Goal: Task Accomplishment & Management: Use online tool/utility

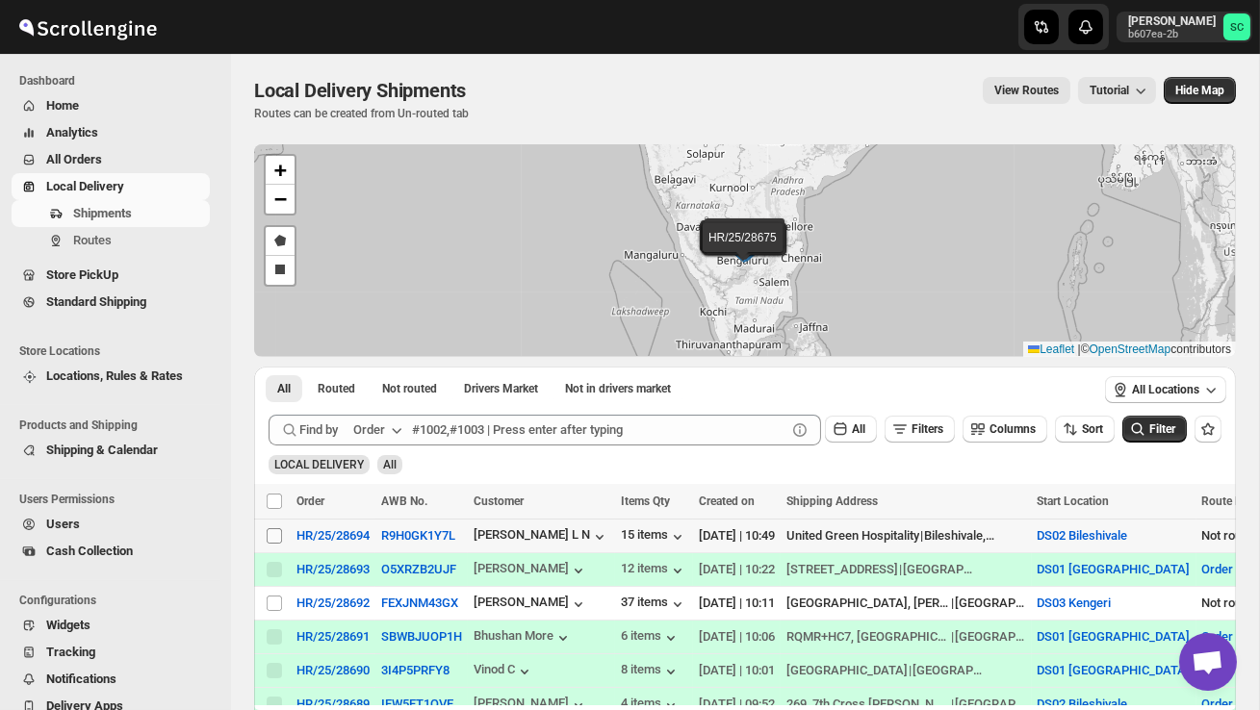
click at [272, 538] on input "Select shipment" at bounding box center [274, 536] width 15 height 15
checkbox input "true"
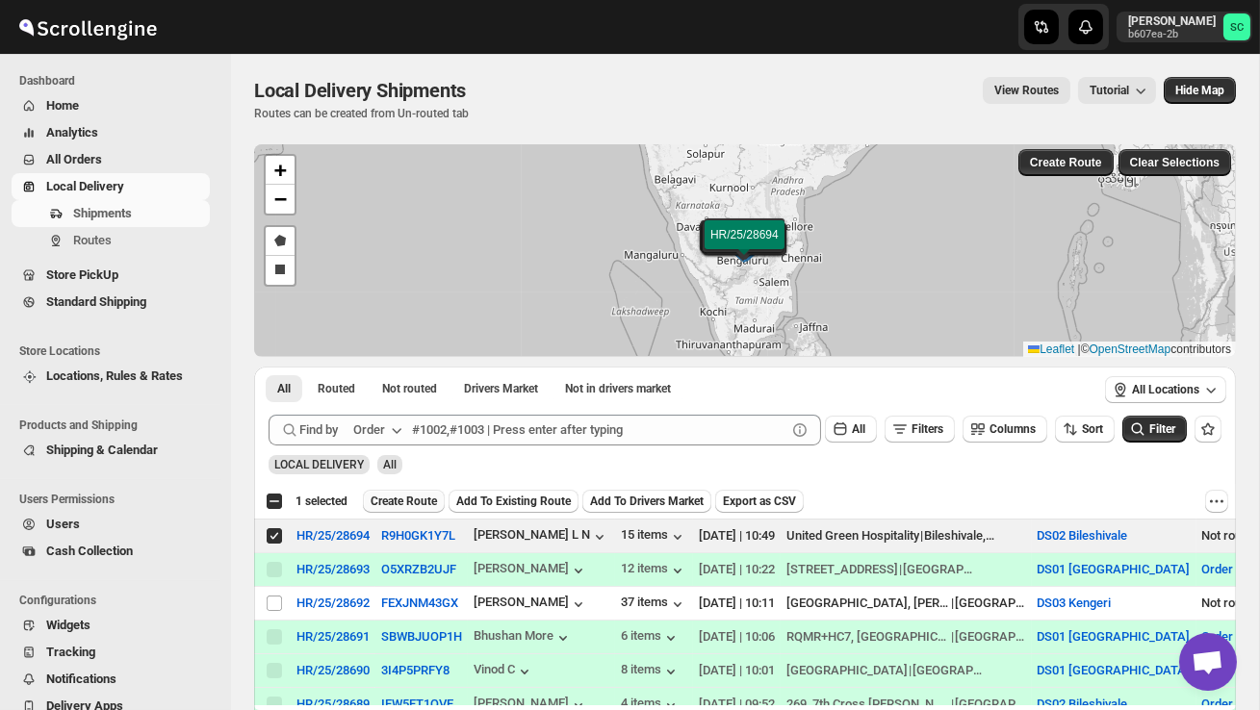
click at [413, 503] on span "Create Route" at bounding box center [404, 501] width 66 height 15
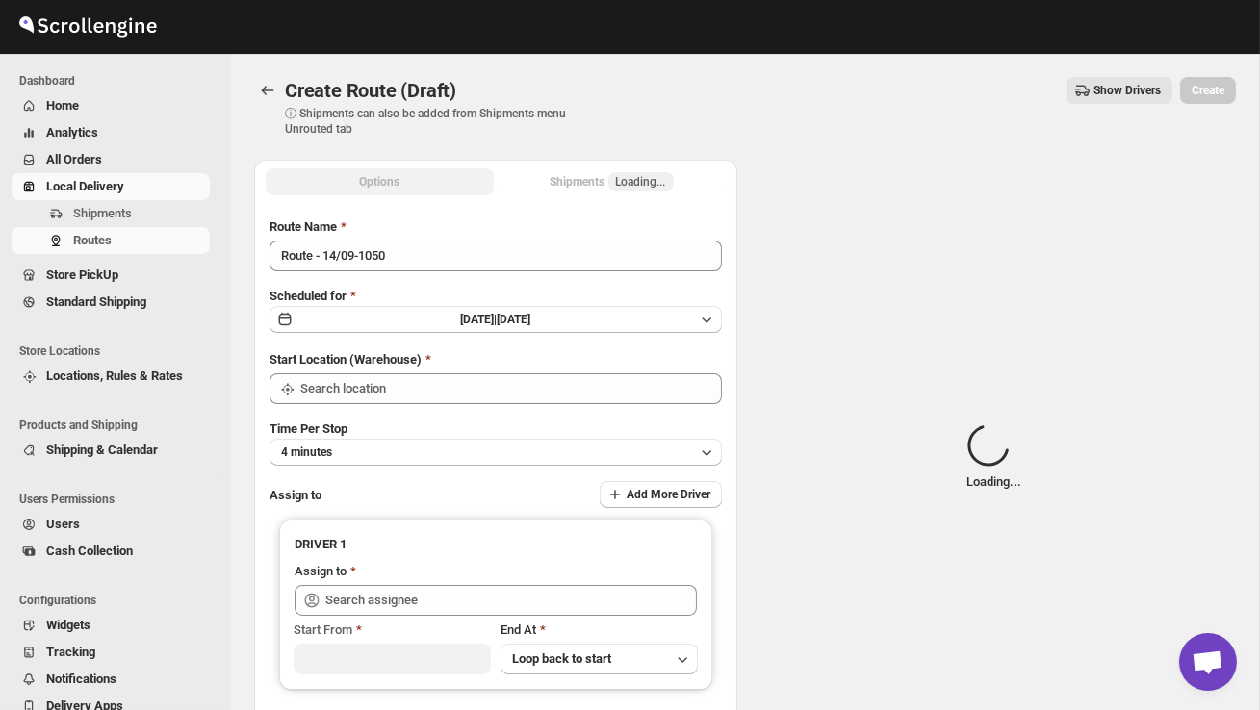
type input "DS02 Bileshivale"
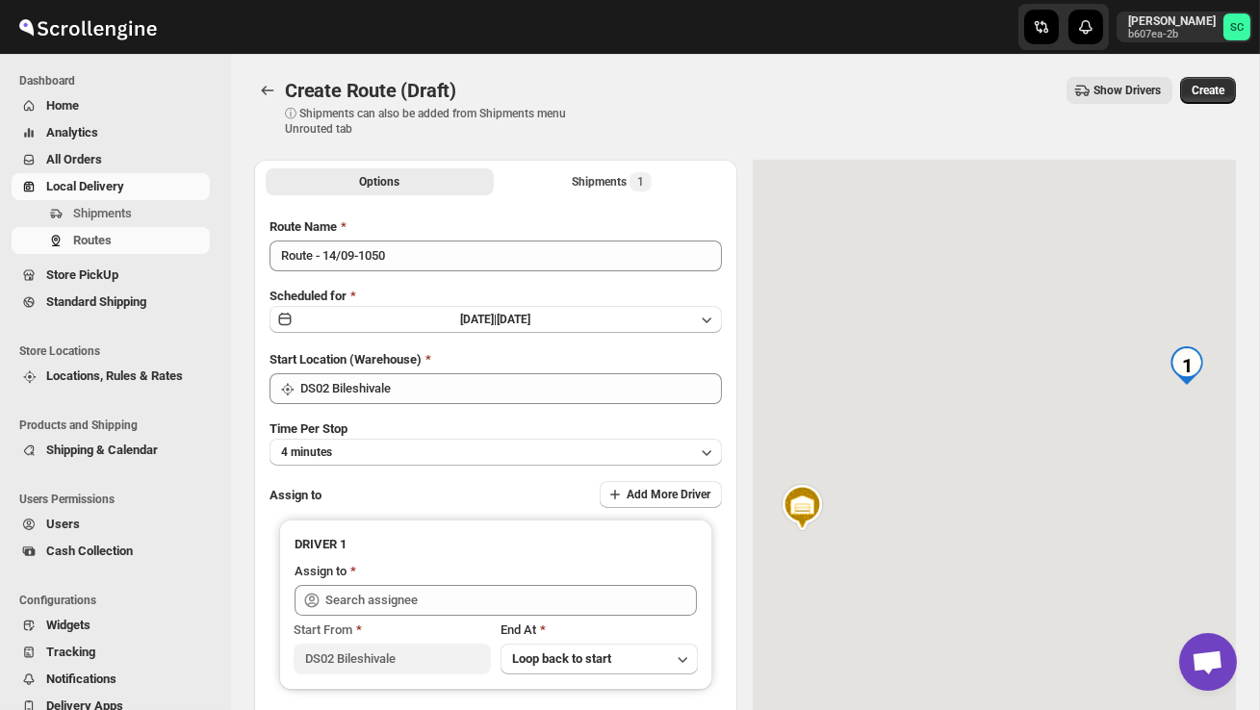
click at [417, 272] on div "Route Name Route - 14/09-1050 Scheduled for [DATE] | [DATE] Start Location (War…" at bounding box center [496, 482] width 452 height 528
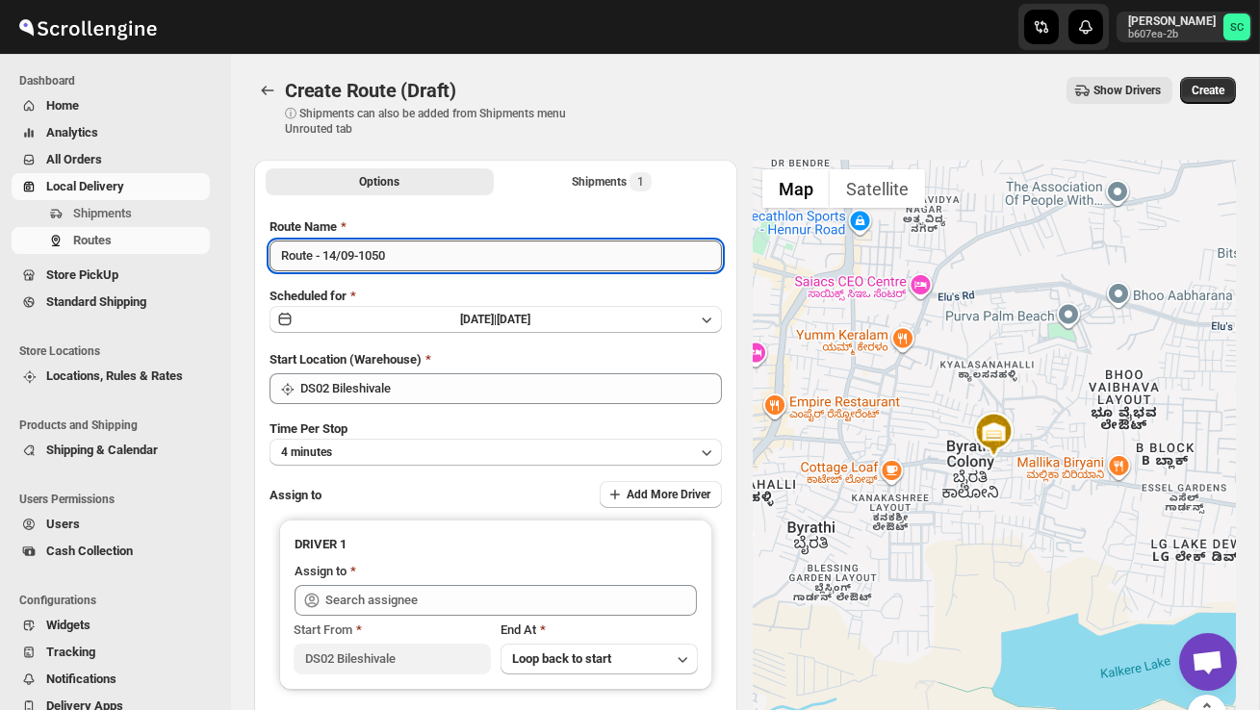
click at [409, 263] on input "Route - 14/09-1050" at bounding box center [496, 256] width 452 height 31
type input "R"
type input "Order no 28694"
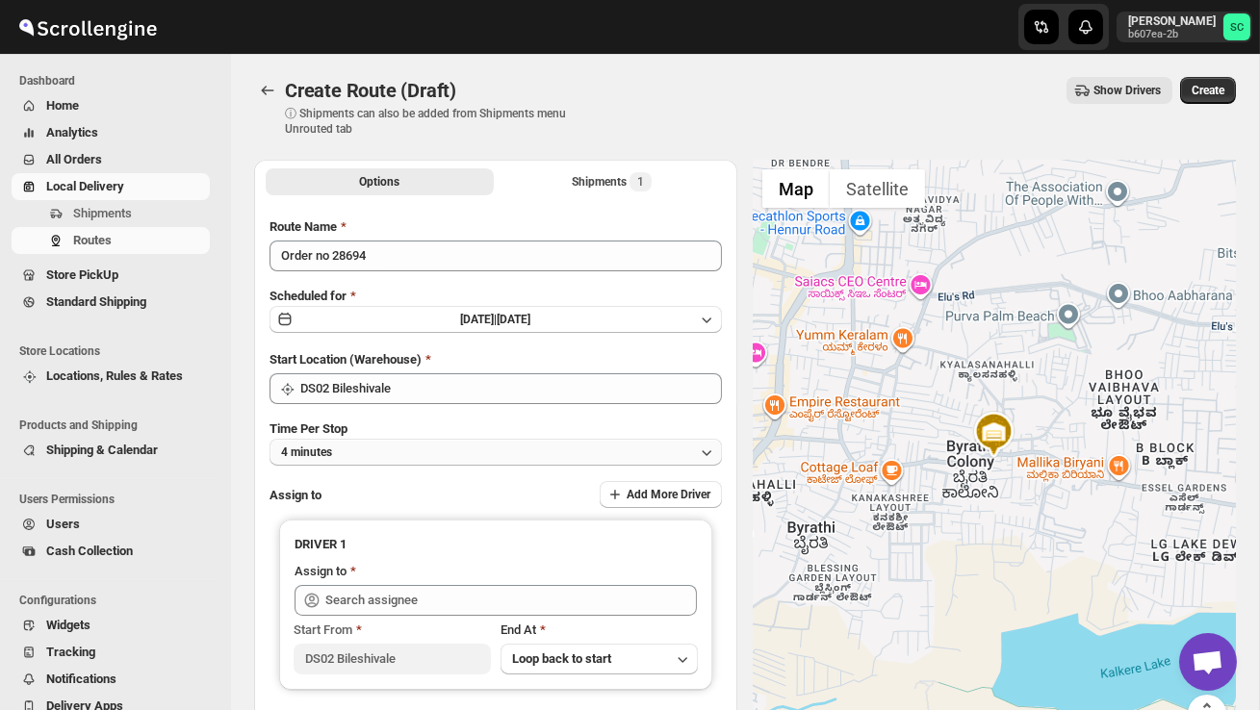
click at [455, 443] on button "4 minutes" at bounding box center [496, 452] width 452 height 27
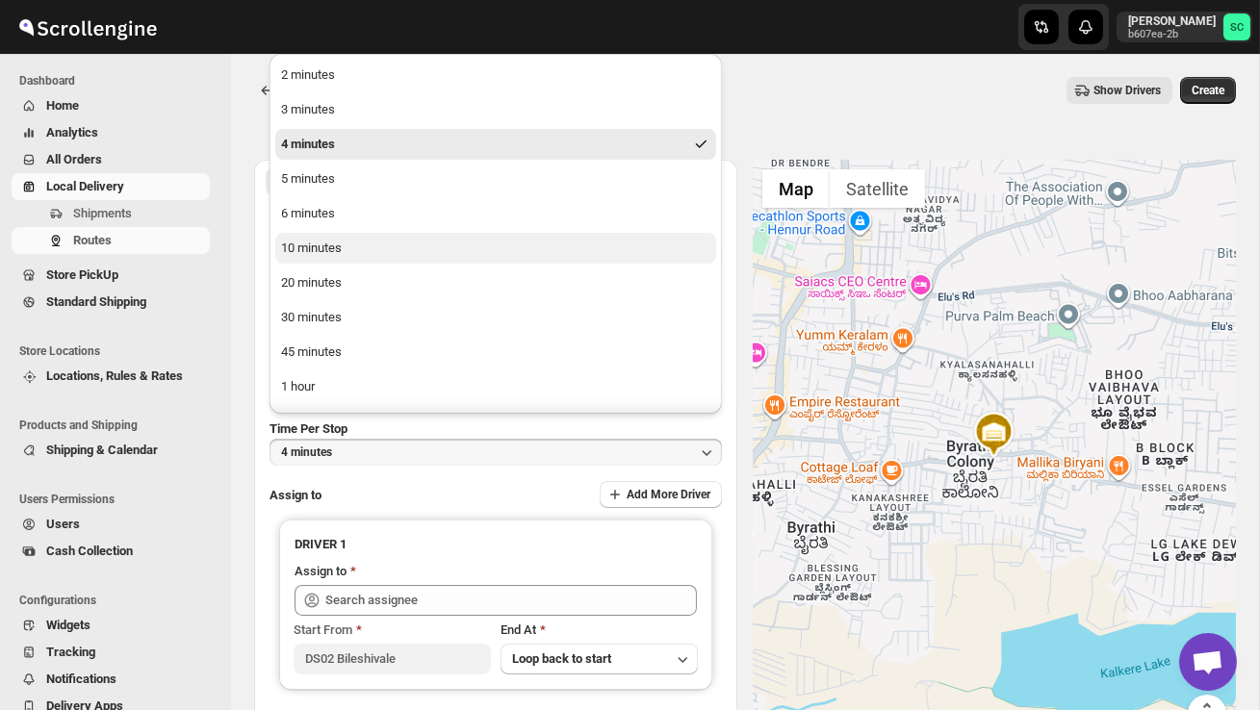
click at [348, 260] on button "10 minutes" at bounding box center [495, 248] width 441 height 31
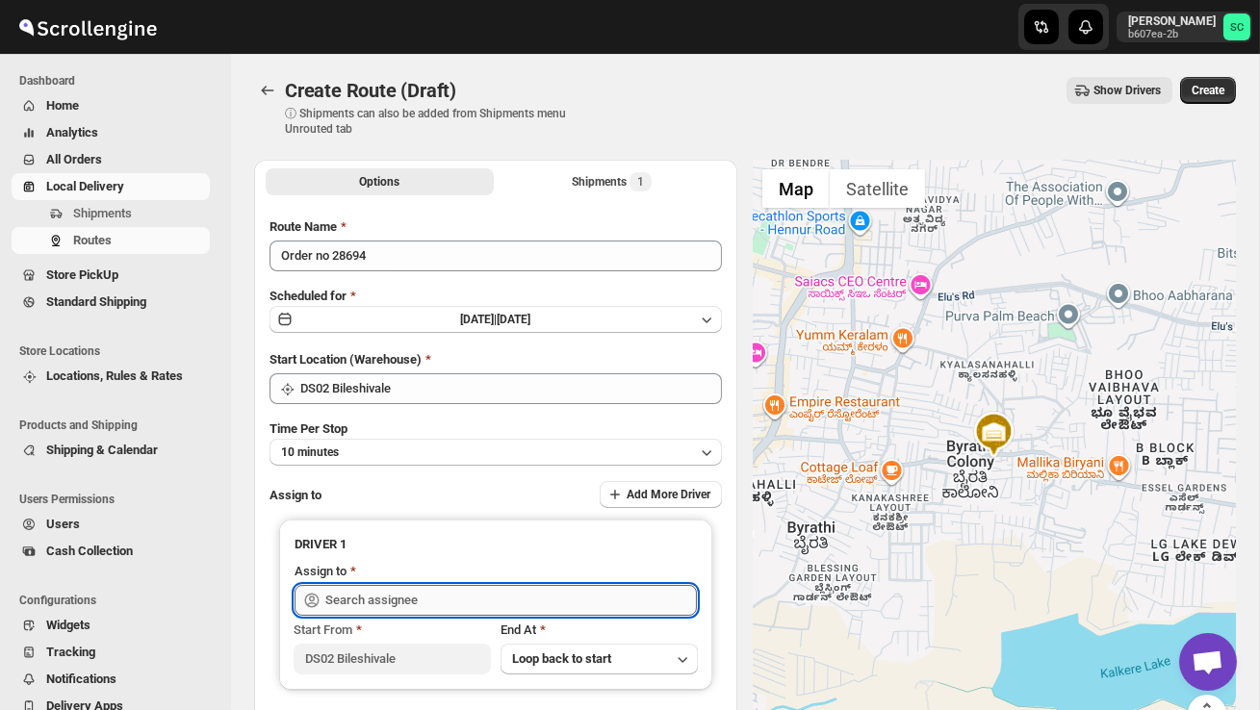
click at [369, 603] on input "text" at bounding box center [511, 600] width 372 height 31
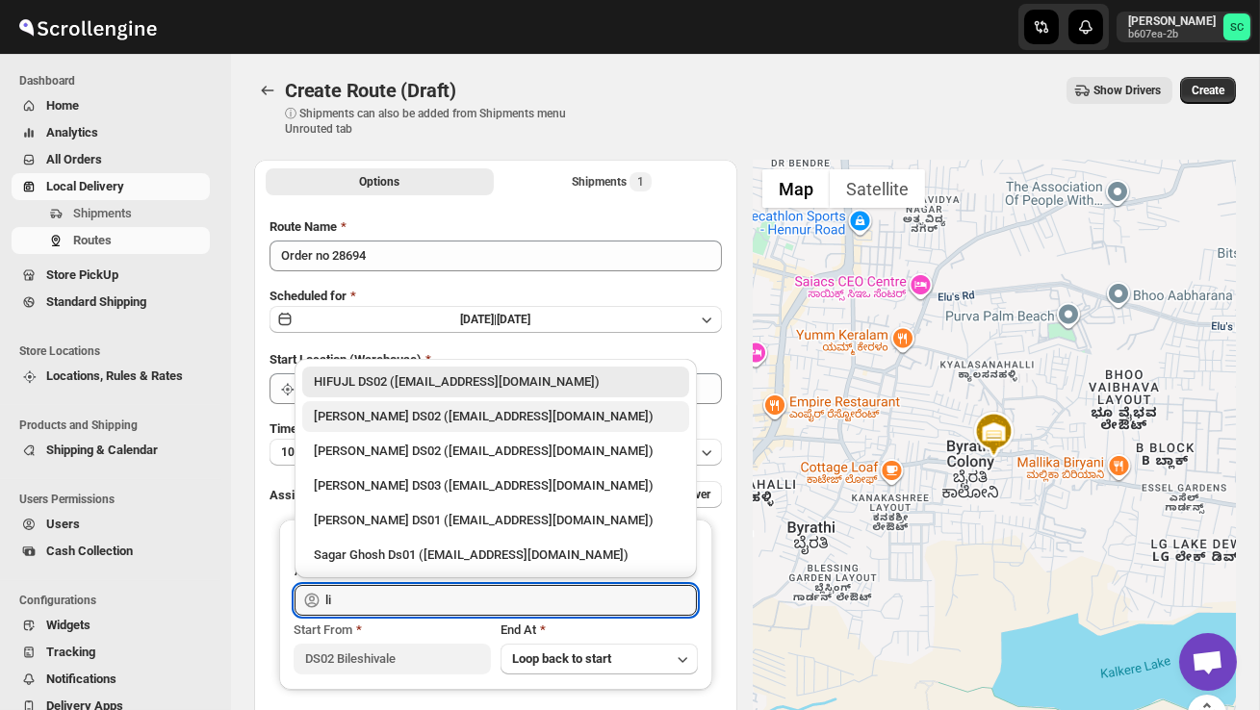
click at [443, 425] on div "[PERSON_NAME] DS02 ([EMAIL_ADDRESS][DOMAIN_NAME])" at bounding box center [496, 416] width 364 height 19
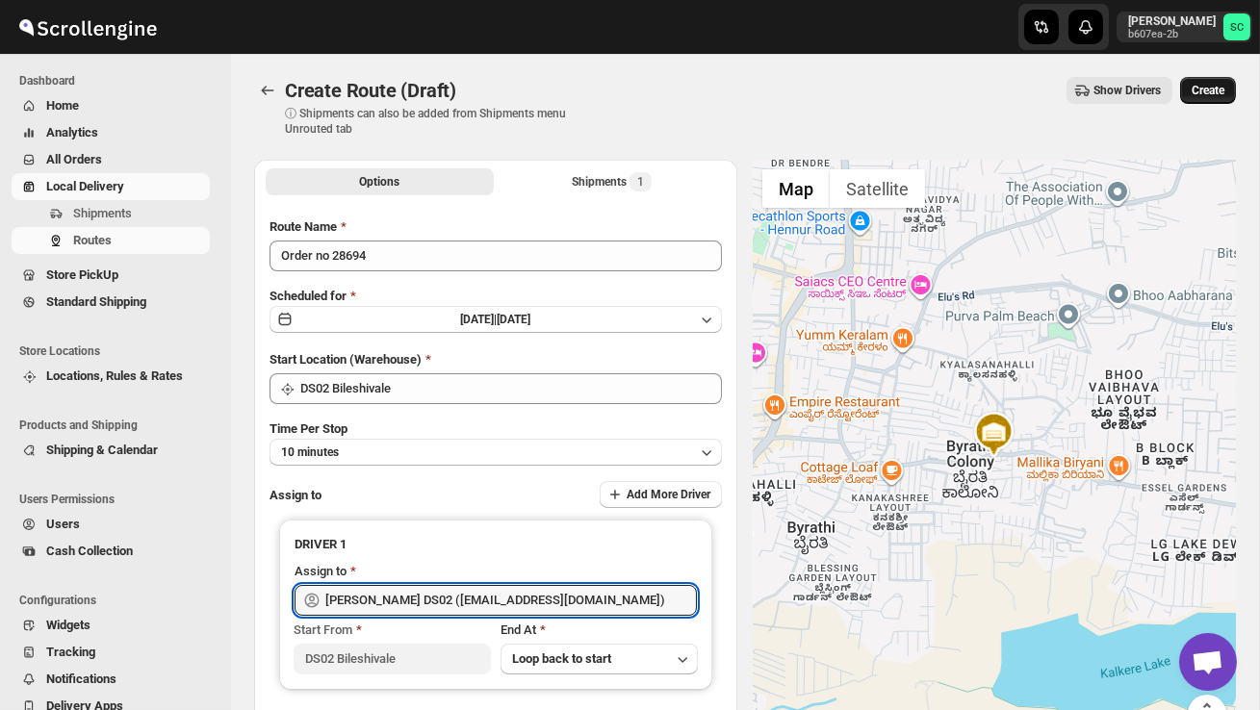
type input "[PERSON_NAME] DS02 ([EMAIL_ADDRESS][DOMAIN_NAME])"
click at [1198, 89] on span "Create" at bounding box center [1208, 90] width 33 height 15
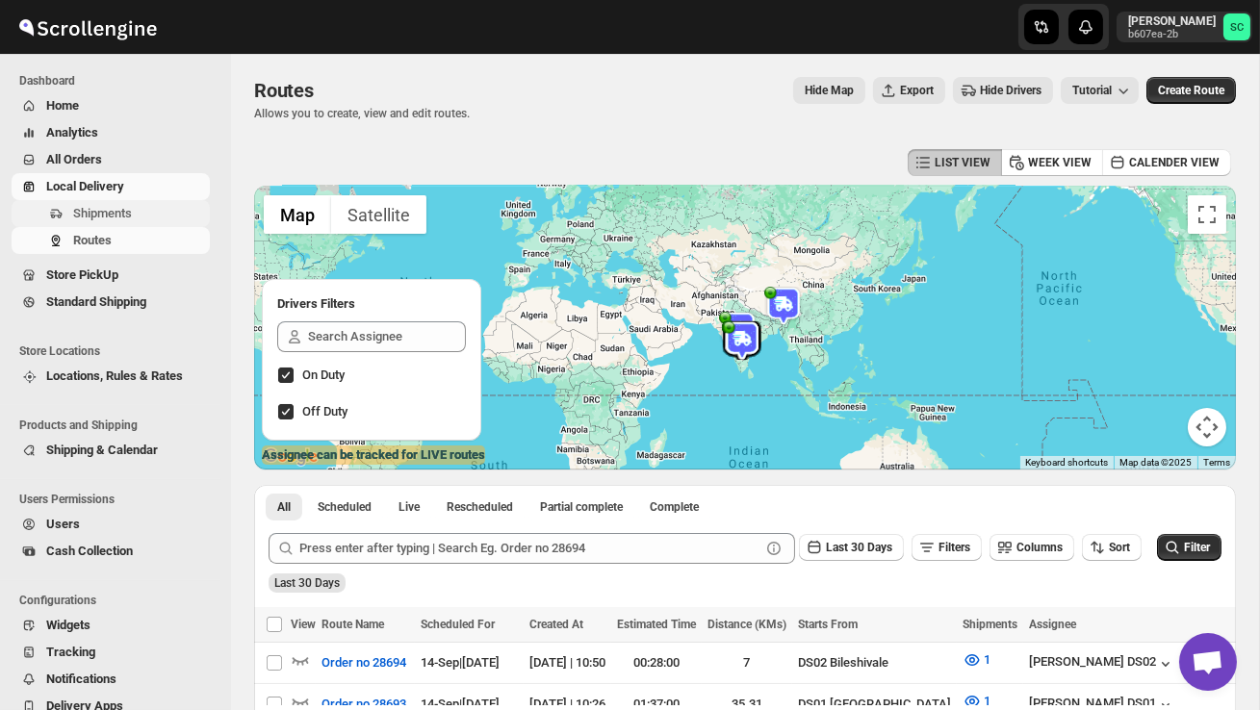
click at [132, 214] on span "Shipments" at bounding box center [102, 213] width 59 height 14
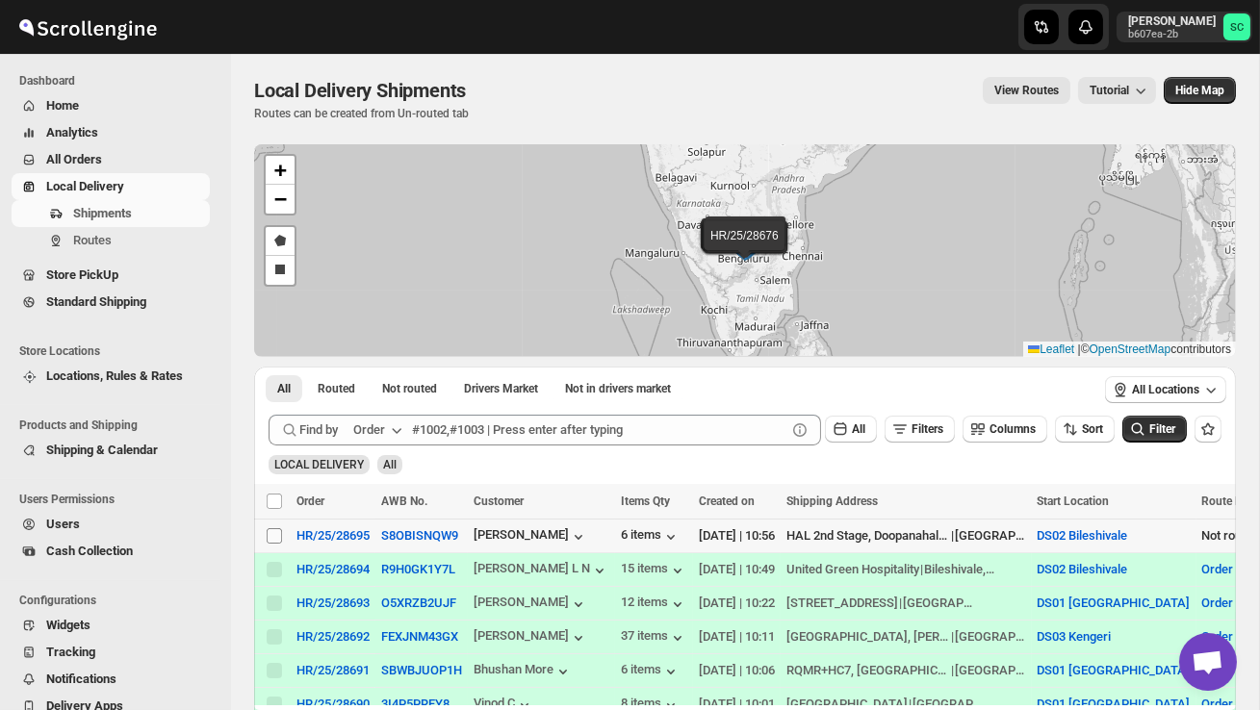
click at [273, 530] on input "Select shipment" at bounding box center [274, 536] width 15 height 15
checkbox input "true"
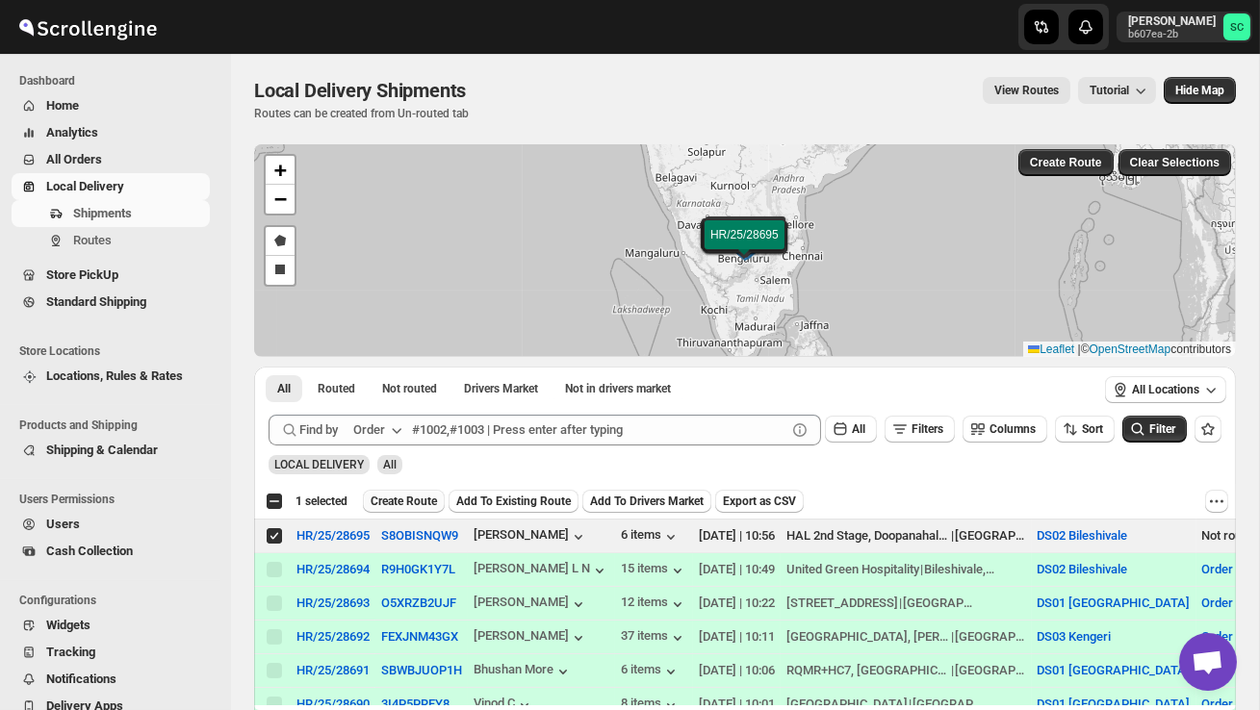
click at [420, 502] on span "Create Route" at bounding box center [404, 501] width 66 height 15
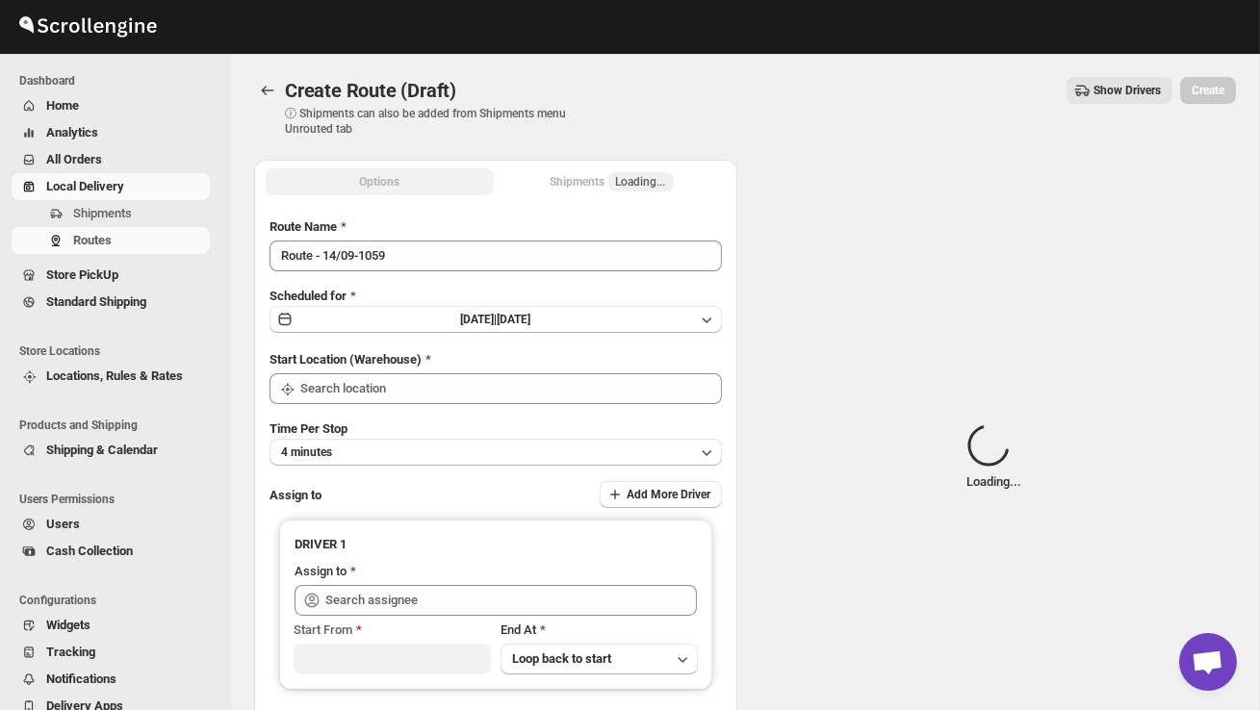
type input "DS02 Bileshivale"
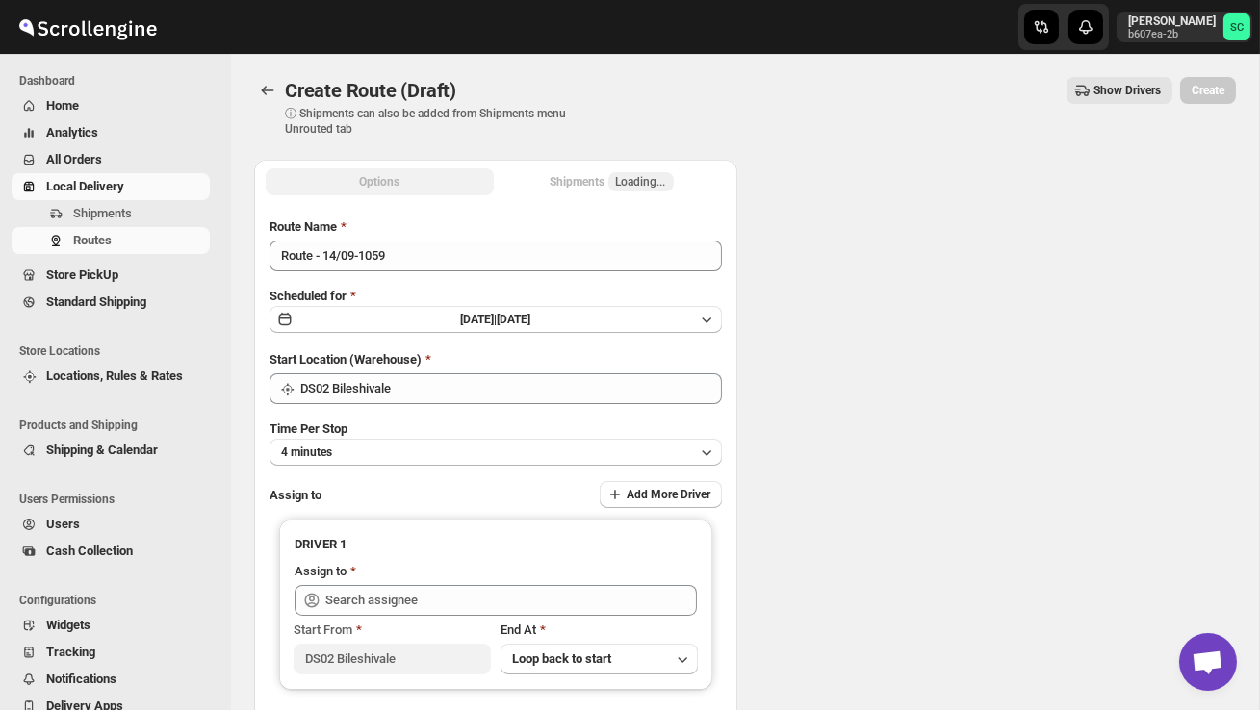
type input "DS02 Bileshivale"
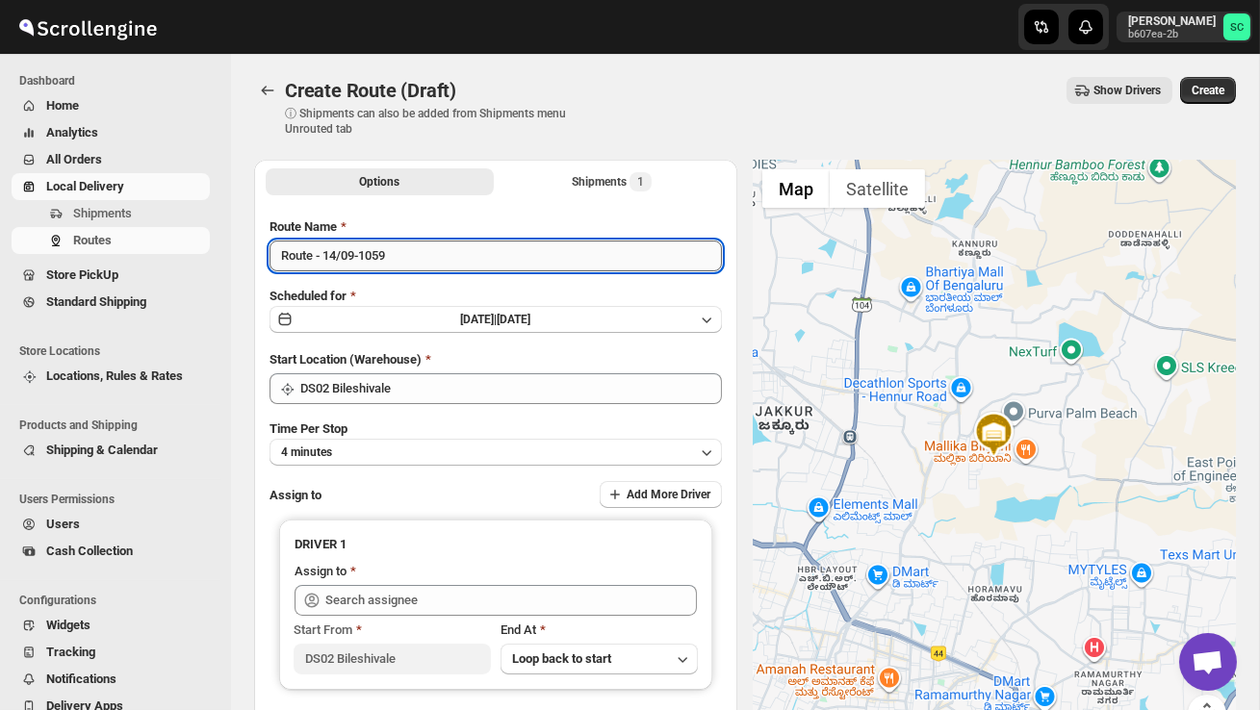
click at [411, 270] on input "Route - 14/09-1059" at bounding box center [496, 256] width 452 height 31
type input "R"
type input "Order no 28695"
click at [549, 448] on button "4 minutes" at bounding box center [496, 452] width 452 height 27
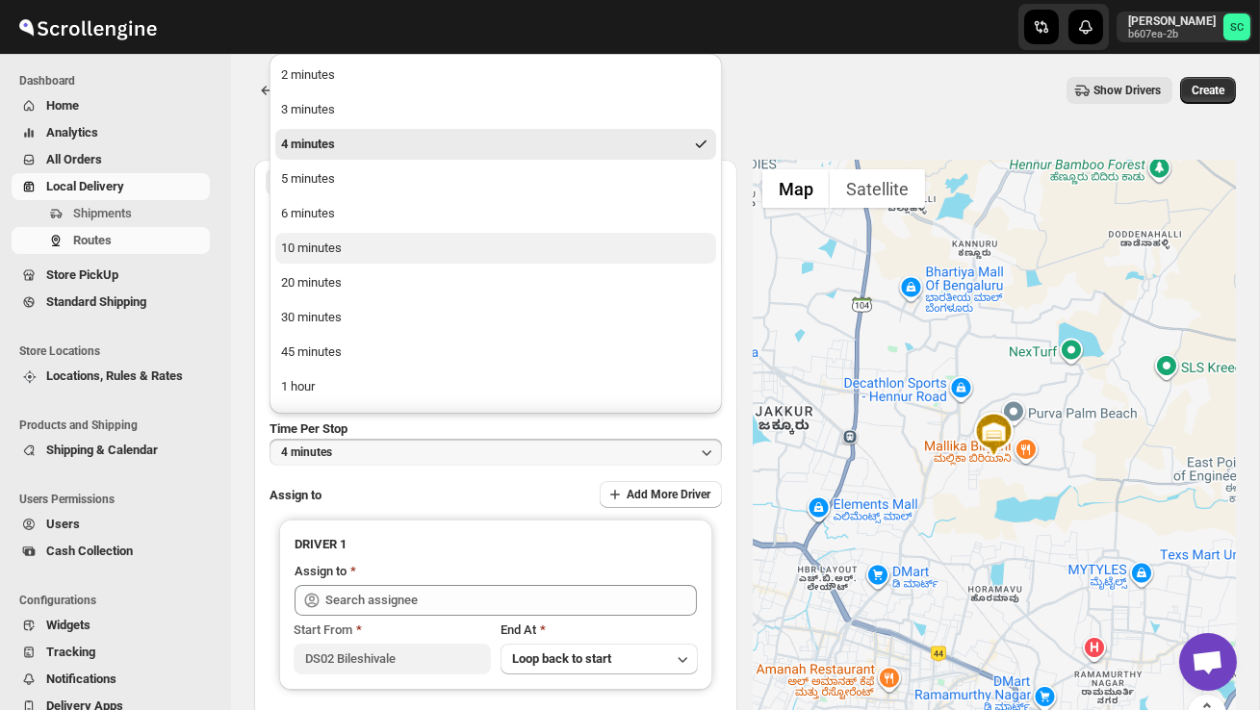
click at [399, 236] on button "10 minutes" at bounding box center [495, 248] width 441 height 31
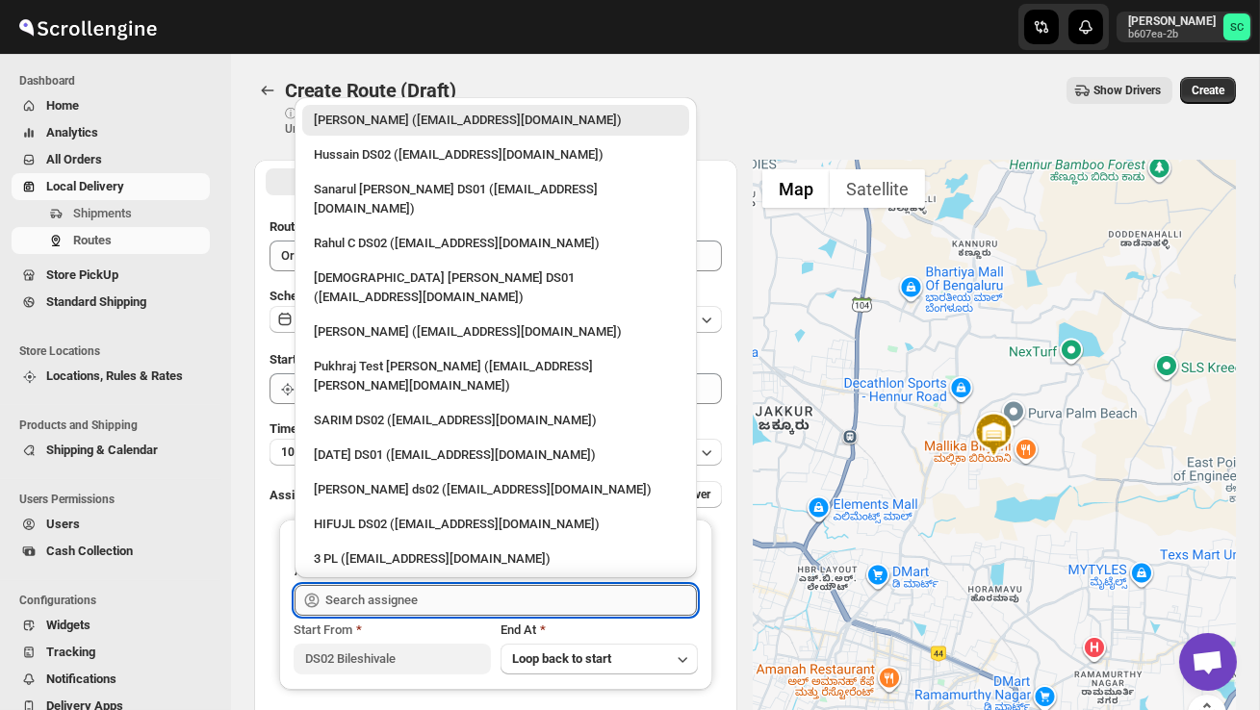
click at [400, 588] on input "text" at bounding box center [511, 600] width 372 height 31
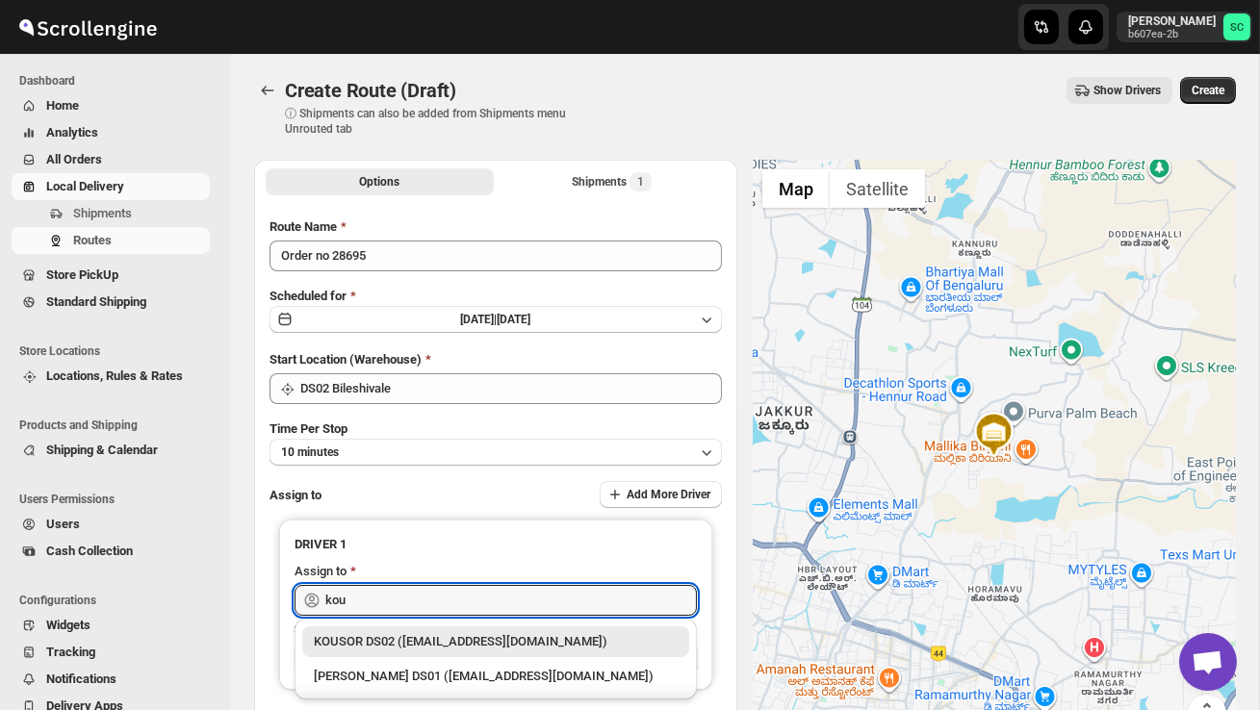
click at [438, 641] on div "KOUSOR DS02 ([EMAIL_ADDRESS][DOMAIN_NAME])" at bounding box center [496, 641] width 364 height 19
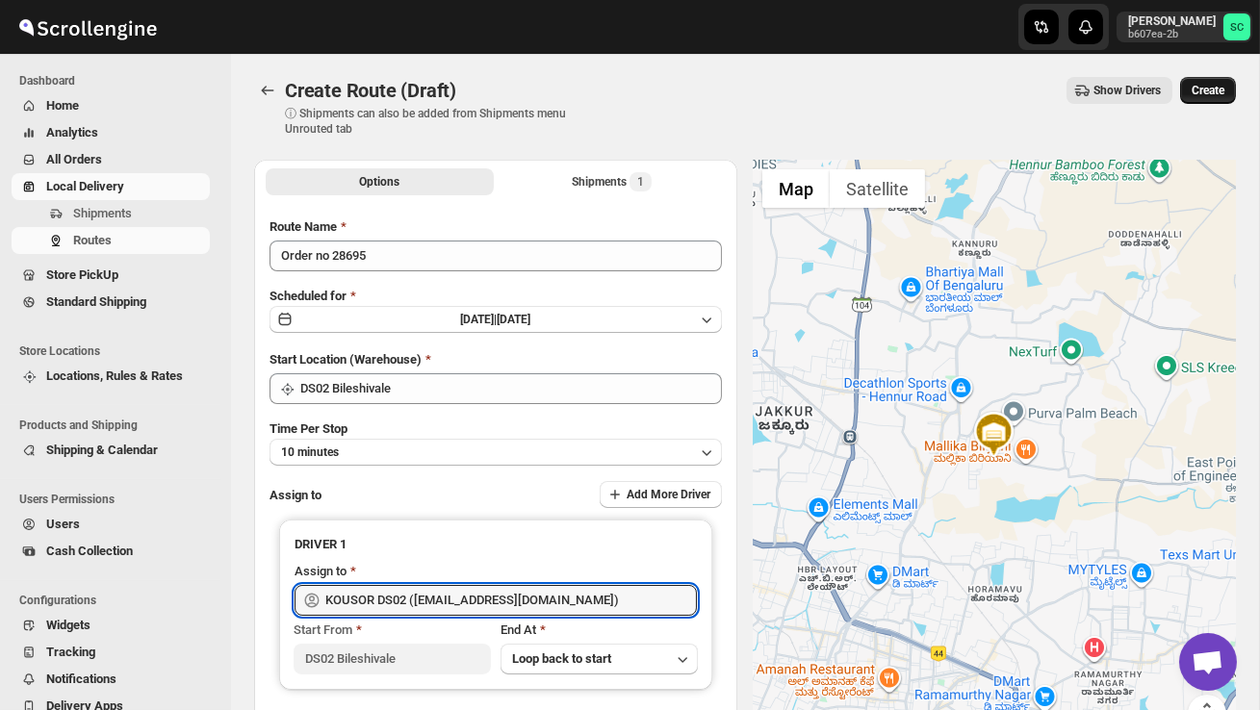
type input "KOUSOR DS02 ([EMAIL_ADDRESS][DOMAIN_NAME])"
click at [1199, 100] on button "Create" at bounding box center [1208, 90] width 56 height 27
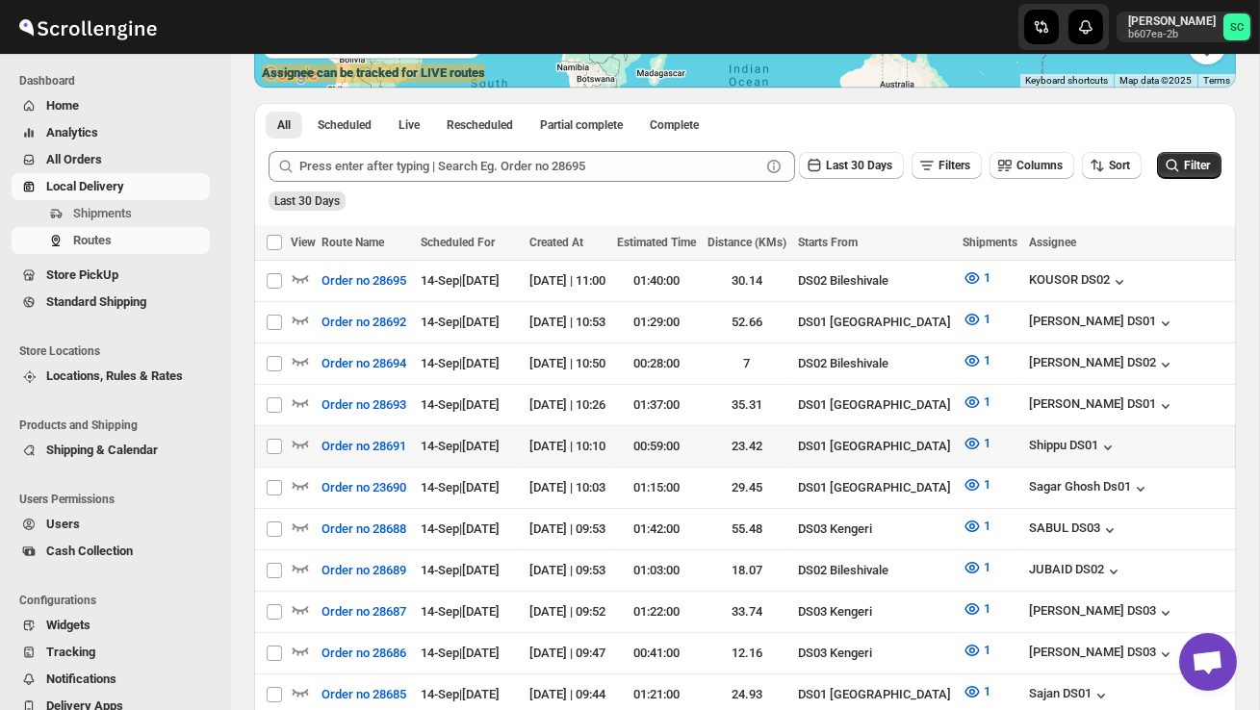
scroll to position [386, 0]
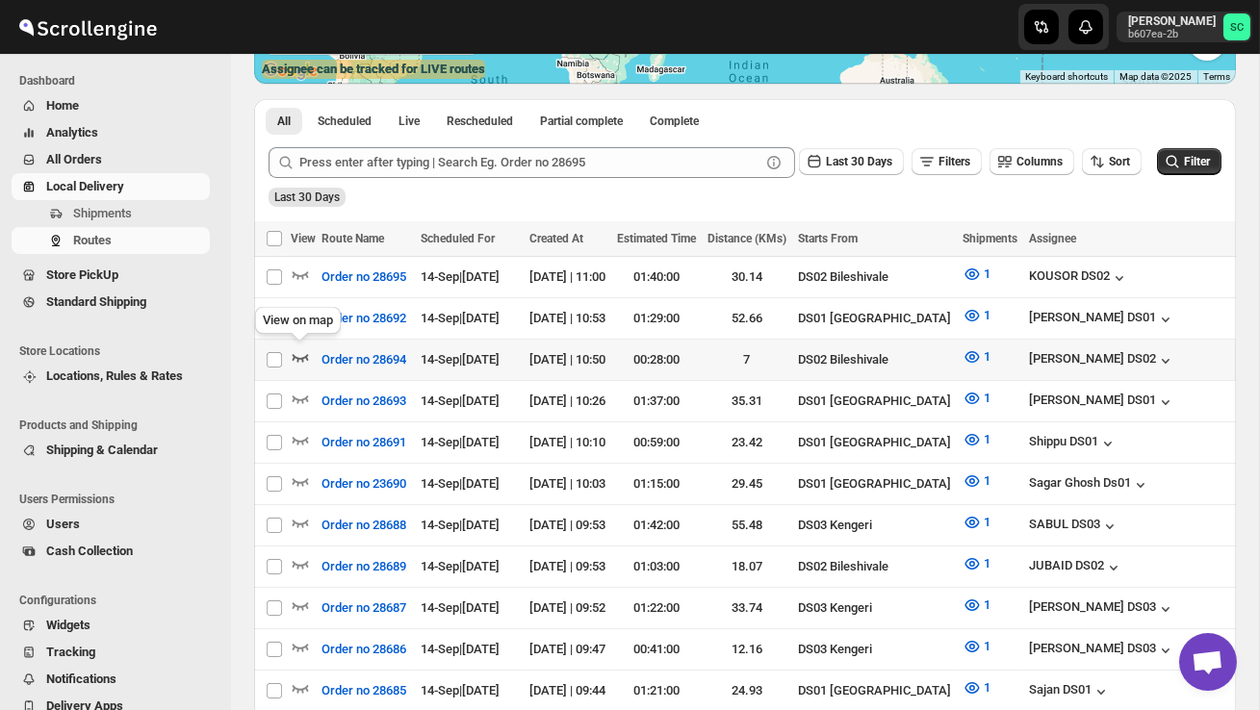
click at [306, 356] on icon "button" at bounding box center [301, 358] width 16 height 8
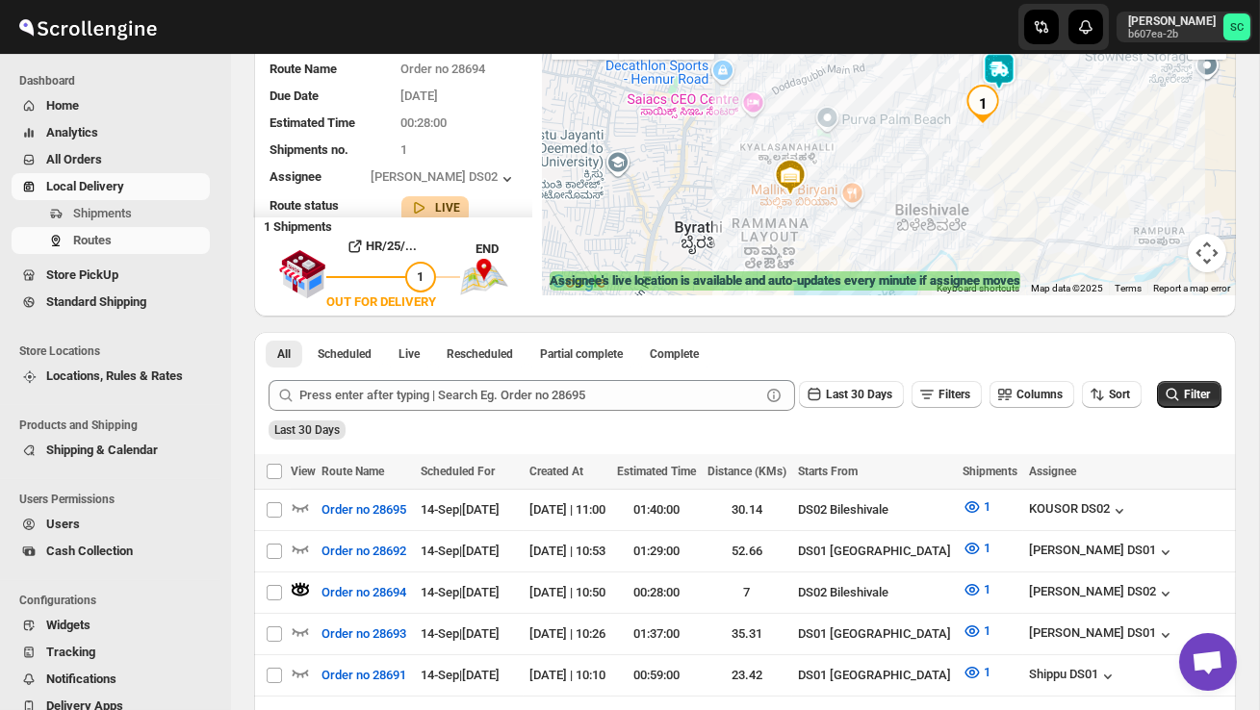
scroll to position [0, 0]
